Goal: Feedback & Contribution: Contribute content

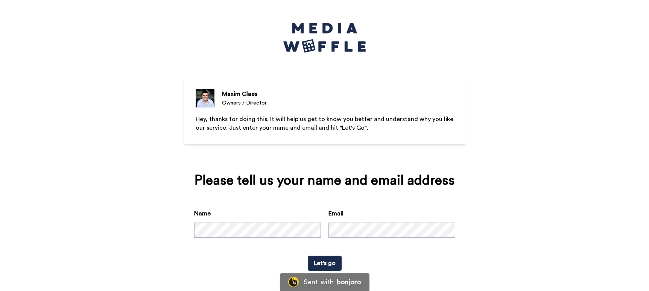
scroll to position [2, 0]
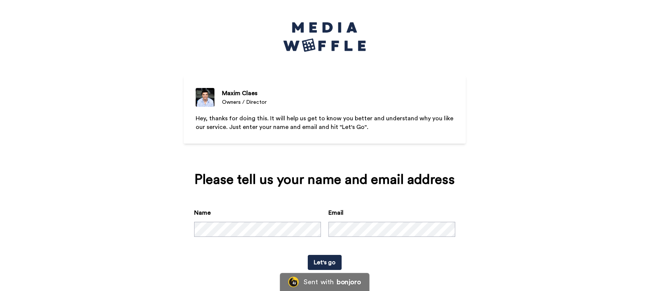
click at [329, 265] on button "Let's go" at bounding box center [325, 262] width 34 height 15
click at [330, 258] on button "Let's go" at bounding box center [325, 262] width 34 height 15
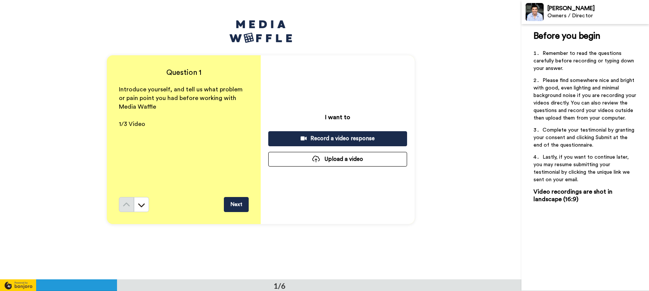
click at [242, 208] on button "Next" at bounding box center [236, 204] width 25 height 15
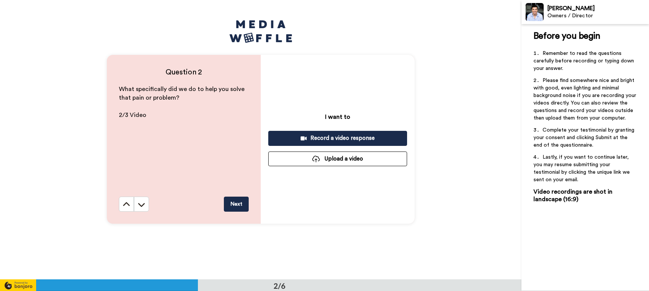
click at [233, 206] on button "Next" at bounding box center [236, 204] width 25 height 15
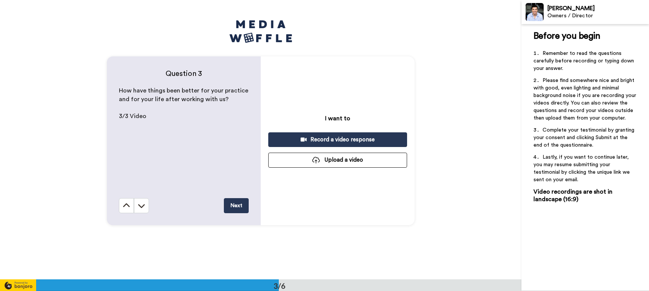
scroll to position [559, 0]
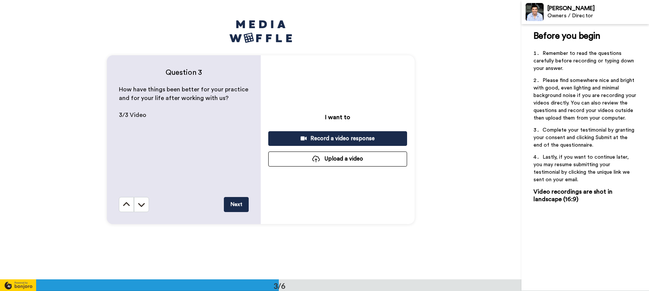
click at [236, 200] on button "Next" at bounding box center [236, 204] width 25 height 15
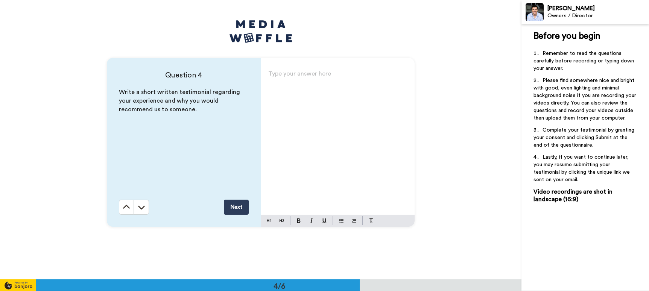
scroll to position [839, 0]
